Goal: Transaction & Acquisition: Purchase product/service

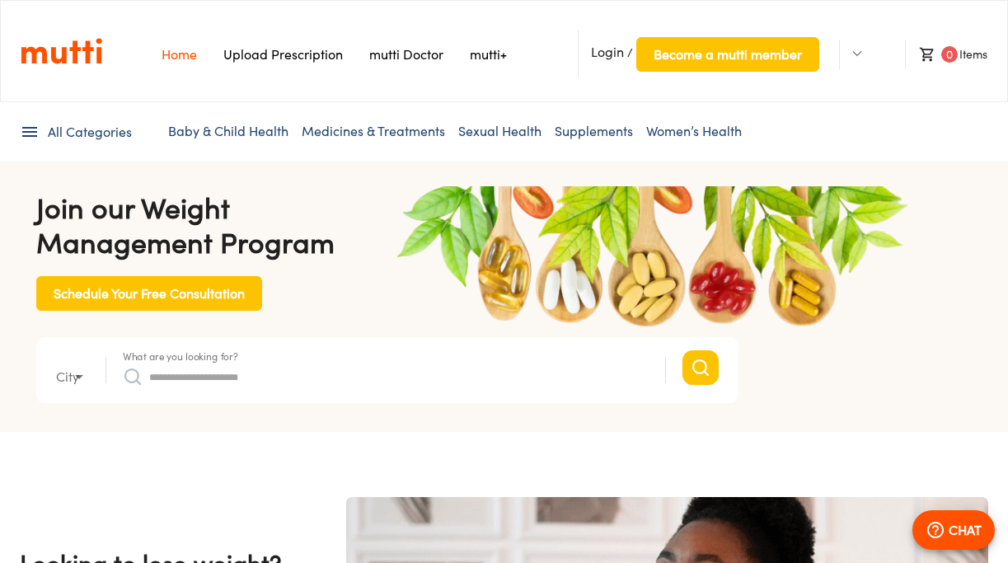
type input "*"
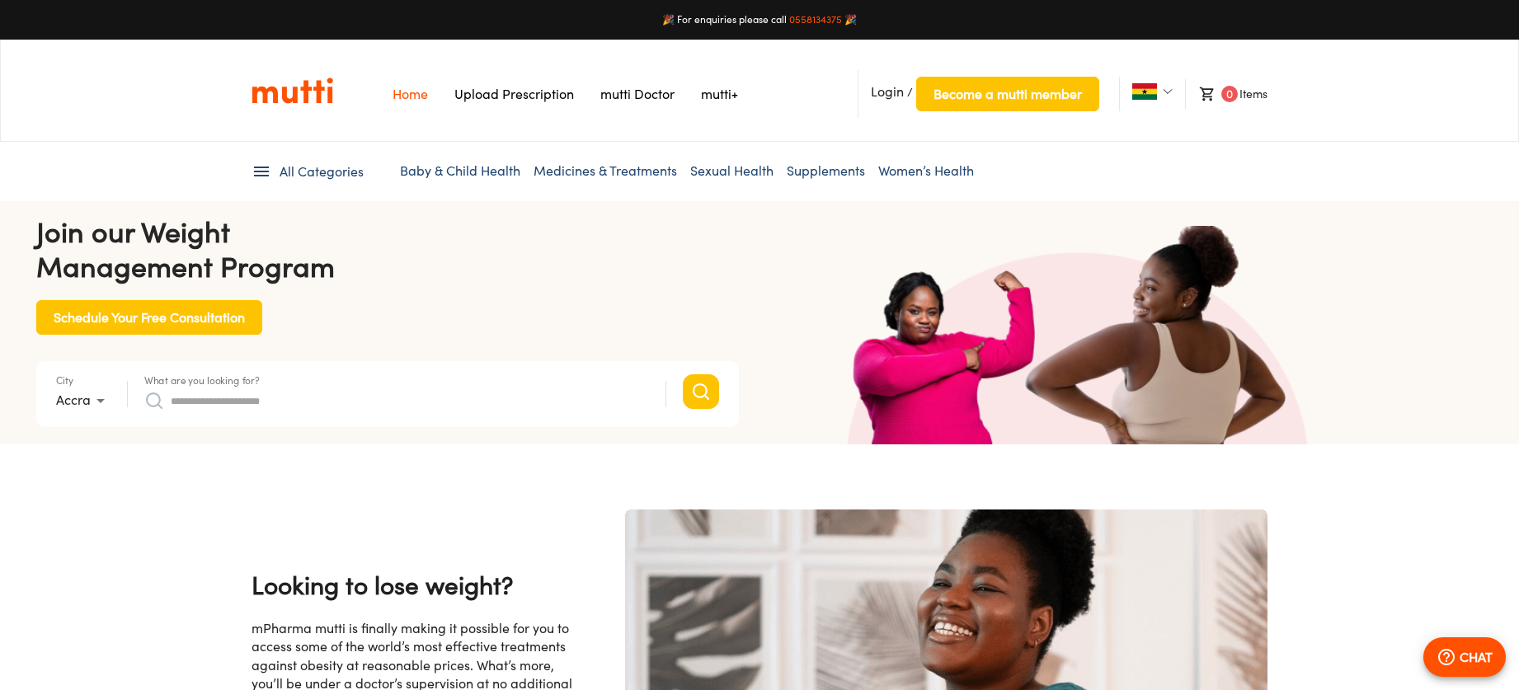
scroll to position [0, 2144]
click at [350, 386] on div "What are you looking for?" at bounding box center [396, 394] width 505 height 40
click at [272, 392] on input "What are you looking for?" at bounding box center [410, 401] width 478 height 26
click at [228, 397] on input "What are you looking for?" at bounding box center [410, 401] width 478 height 26
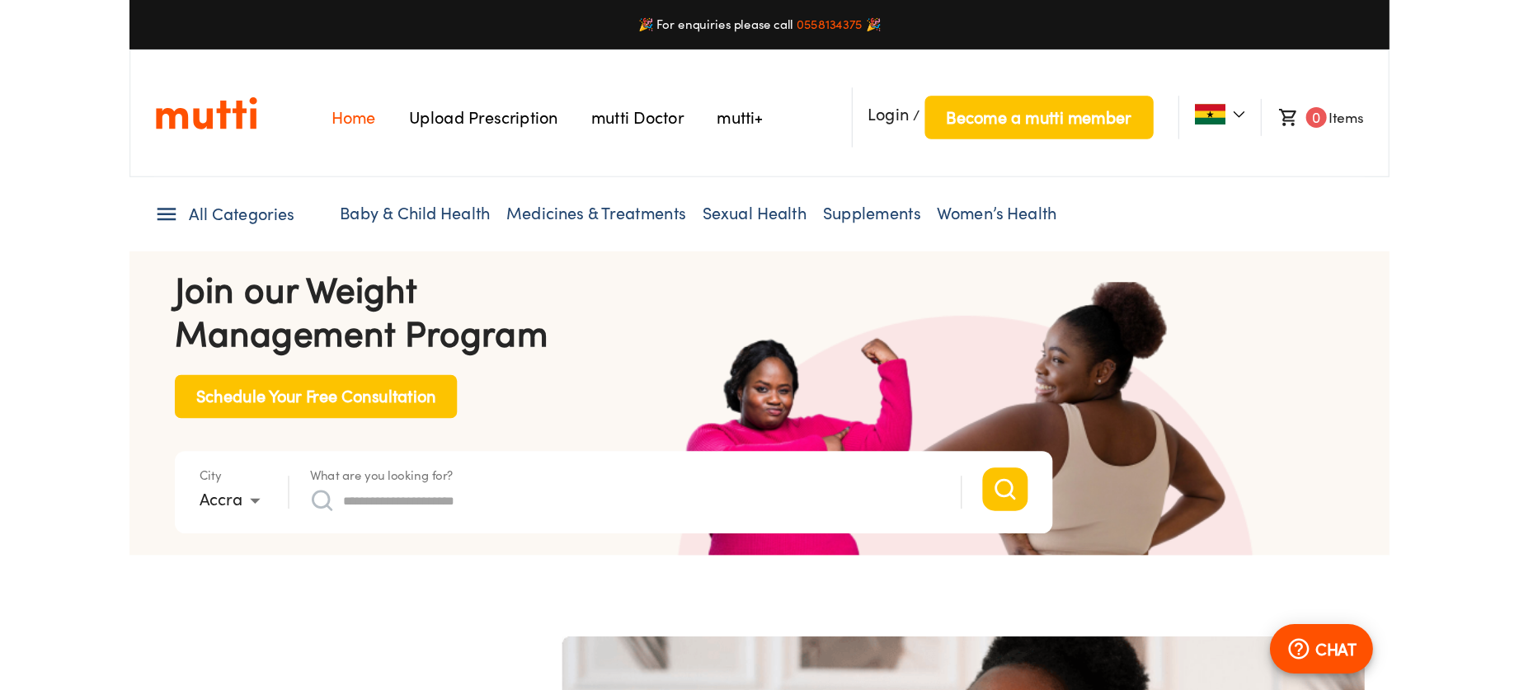
scroll to position [0, 3383]
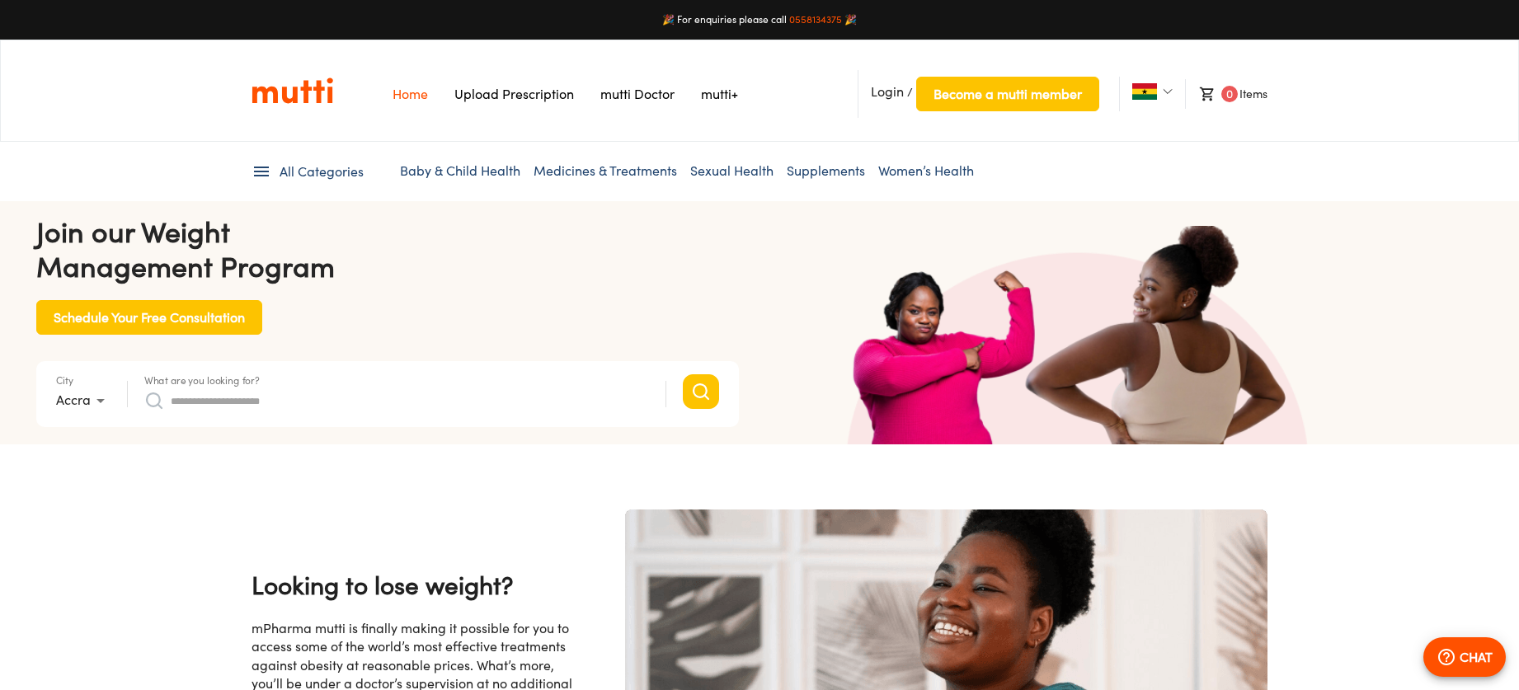
click at [259, 389] on input "What are you looking for?" at bounding box center [410, 401] width 478 height 26
type input "*********"
click at [683, 374] on button "Search" at bounding box center [701, 391] width 36 height 35
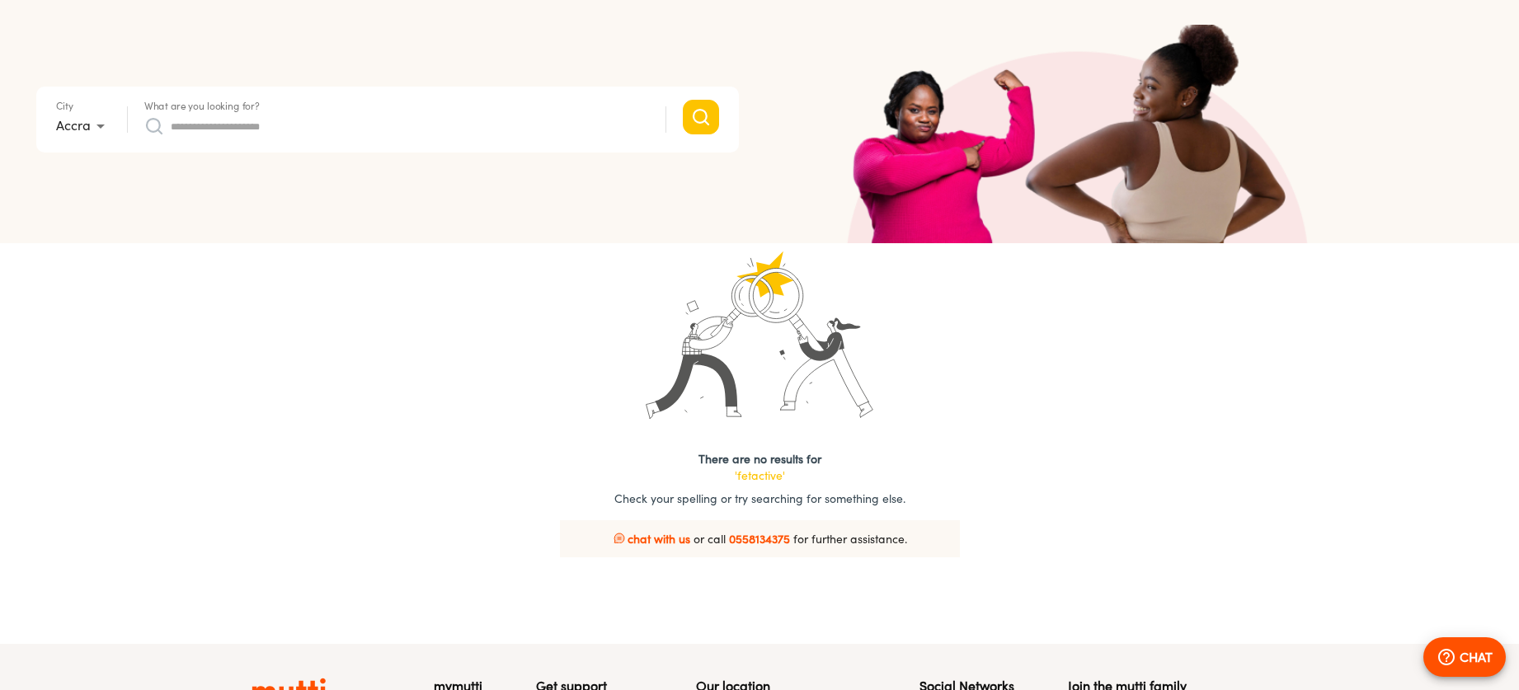
scroll to position [372, 0]
